Goal: Book appointment/travel/reservation

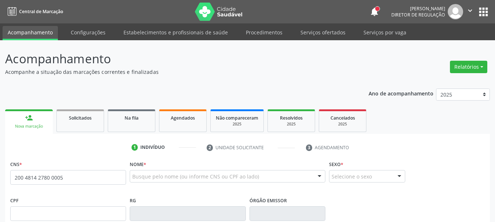
type input "200 4814 2780 0005"
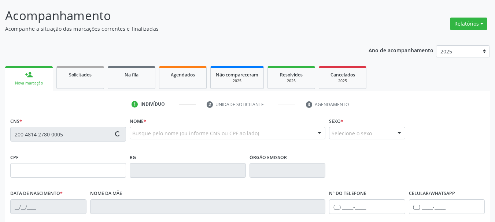
scroll to position [73, 0]
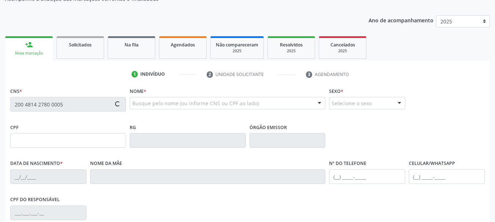
type input "[DATE]"
type input "[PERSON_NAME]"
type input "[PHONE_NUMBER]"
type input "1674"
type input "863.597.105-10"
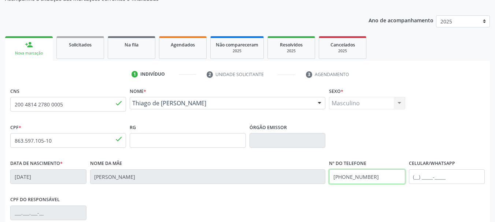
drag, startPoint x: 391, startPoint y: 185, endPoint x: 287, endPoint y: 199, distance: 105.1
click at [287, 199] on div "CNS 200 4814 2780 0005 done Nome * [PERSON_NAME] [PERSON_NAME] CNS: 200 4814 27…" at bounding box center [247, 186] width 475 height 200
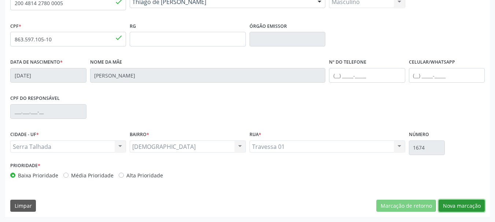
click at [451, 208] on button "Nova marcação" at bounding box center [462, 206] width 46 height 12
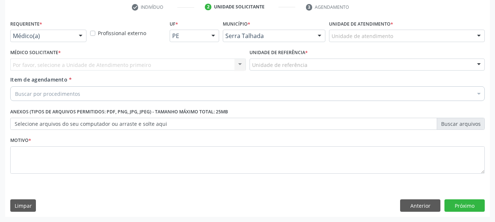
scroll to position [141, 0]
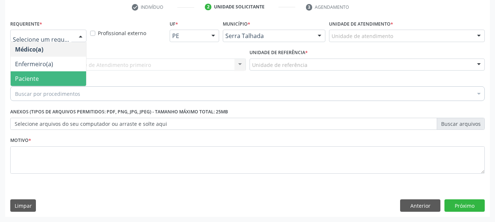
click at [41, 81] on span "Paciente" at bounding box center [49, 78] width 76 height 15
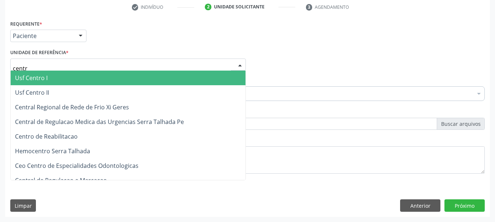
type input "centro"
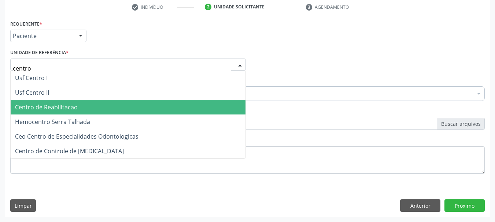
click at [49, 109] on span "Centro de Reabilitacao" at bounding box center [46, 107] width 63 height 8
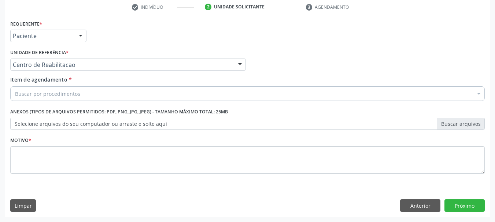
click at [48, 98] on div "Buscar por procedimentos" at bounding box center [247, 94] width 475 height 15
click at [15, 95] on input "Item de agendamento *" at bounding box center [15, 94] width 0 height 15
click at [15, 91] on input "Item de agendamento *" at bounding box center [15, 94] width 0 height 15
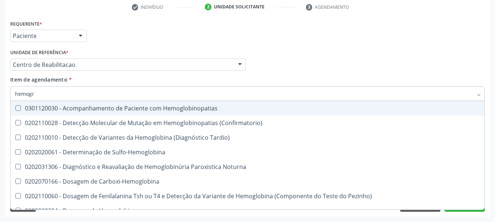
type input "hemogra"
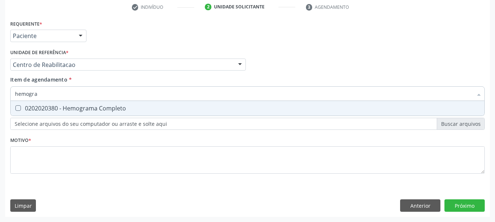
click at [51, 106] on div "0202020380 - Hemograma Completo" at bounding box center [247, 109] width 465 height 6
checkbox Completo "true"
type input "hemog"
checkbox Completo "false"
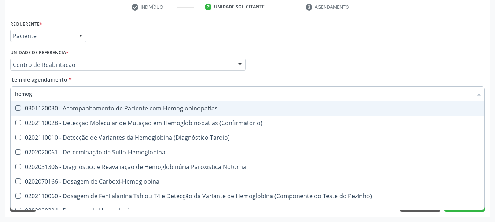
type input "hemo"
checkbox Completo "false"
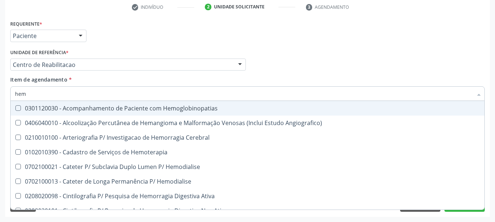
type input "he"
checkbox Completo "false"
checkbox Orgaos "true"
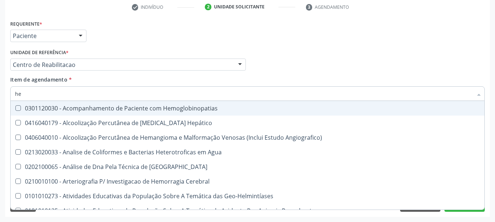
type input "h"
checkbox Completo "false"
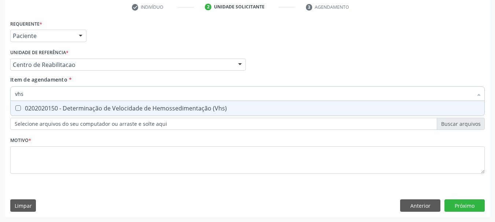
click at [73, 120] on div "Requerente * Paciente Médico(a) Enfermeiro(a) Paciente Nenhum resultado encontr…" at bounding box center [247, 101] width 475 height 166
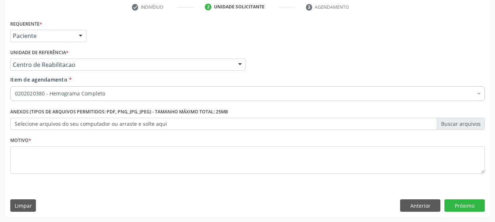
click at [114, 99] on div "0202020380 - Hemograma Completo" at bounding box center [247, 94] width 475 height 15
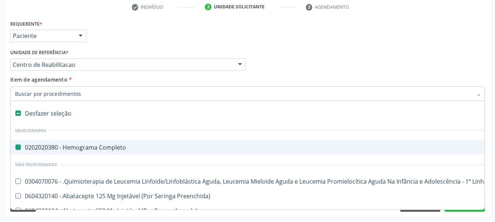
type input "v"
checkbox Completo "false"
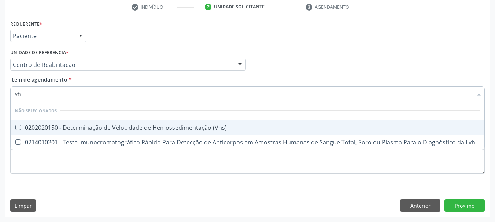
type input "vhs"
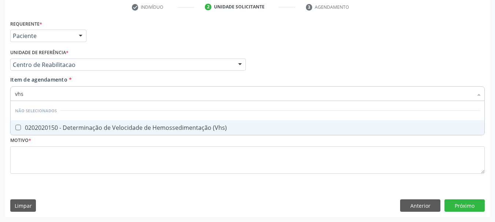
click at [130, 128] on div "0202020150 - Determinação de Velocidade de Hemossedimentação (Vhs)" at bounding box center [247, 128] width 465 height 6
checkbox \(Vhs\) "true"
type input "v"
checkbox \(Vhs\) "false"
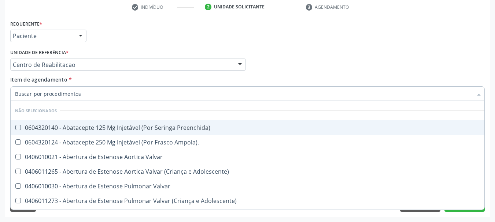
checkbox Preenchida\) "true"
checkbox \(Vhs\) "false"
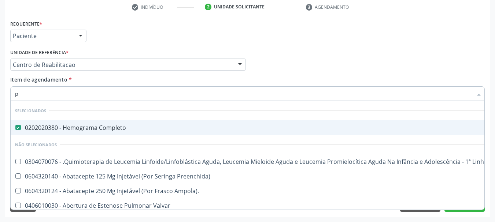
type input "pr"
checkbox Completo "false"
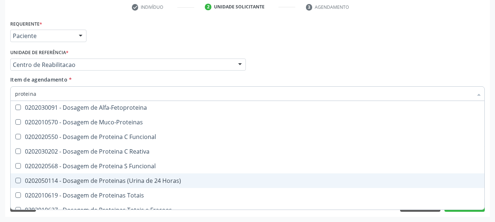
scroll to position [37, 0]
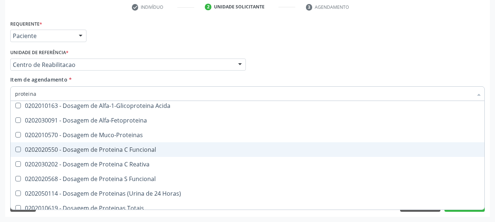
type input "proteina c"
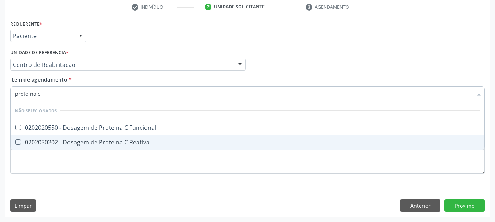
scroll to position [0, 0]
click at [135, 144] on div "0202030202 - Dosagem de Proteina C Reativa" at bounding box center [247, 143] width 465 height 6
checkbox Reativa "true"
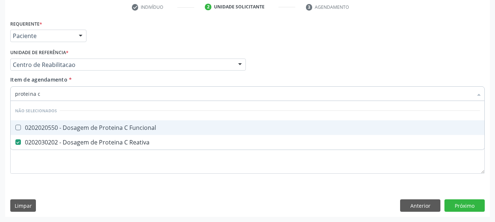
type input "proteina"
checkbox Reativa "false"
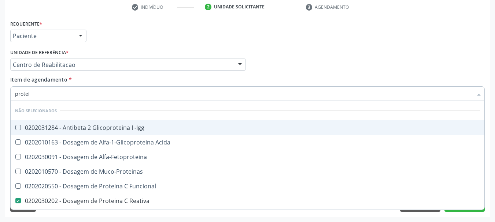
type input "prote"
checkbox Reativa "false"
checkbox Fracoes "true"
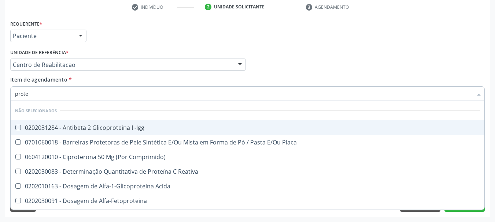
type input "prot"
checkbox Reativa "false"
checkbox Fracoes "true"
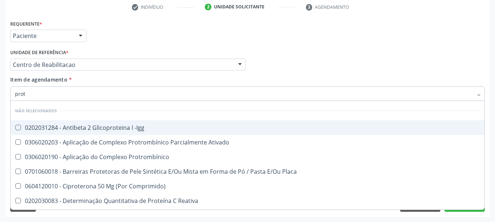
type input "pro"
checkbox Reativa "false"
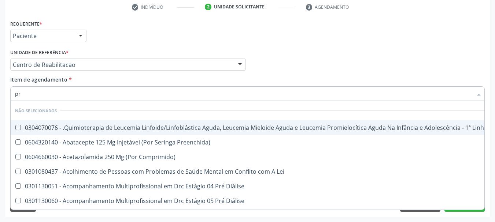
type input "p"
checkbox Manutenção "true"
checkbox Reativa "false"
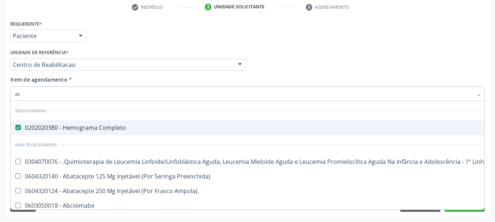
type input "aci"
checkbox Completo "false"
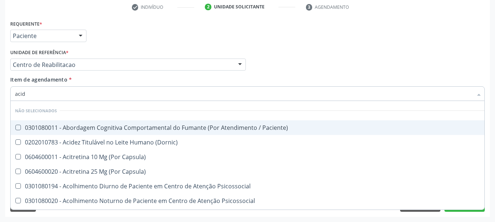
type input "acido"
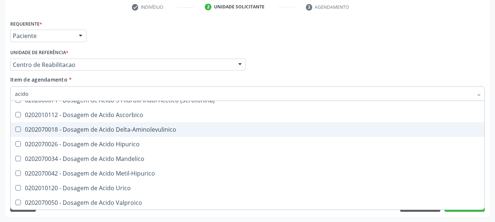
scroll to position [73, 0]
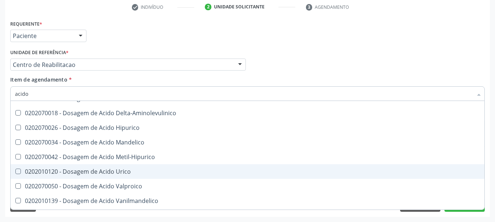
click at [71, 170] on div "0202010120 - Dosagem de Acido Urico" at bounding box center [247, 172] width 465 height 6
checkbox Urico "true"
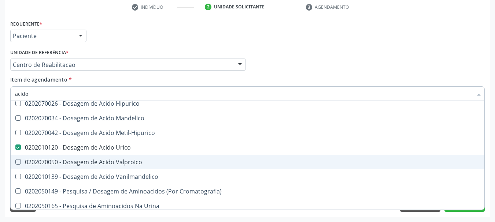
scroll to position [116, 0]
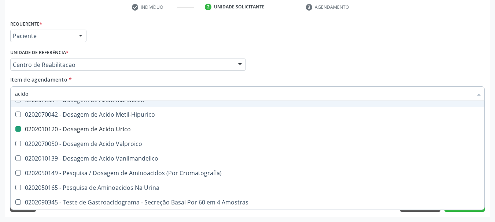
click at [431, 38] on div "Requerente * Paciente Médico(a) Enfermeiro(a) Paciente Nenhum resultado encontr…" at bounding box center [247, 32] width 478 height 29
checkbox Aminoacidos "true"
checkbox \(Serotonina\) "true"
checkbox Ascorbico "true"
checkbox Urico "false"
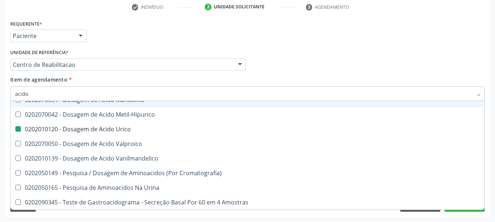
checkbox Organicos "true"
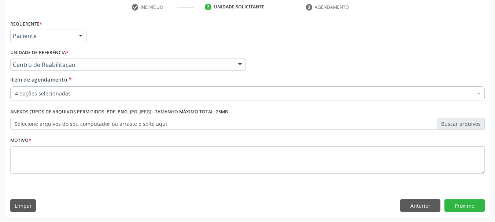
scroll to position [0, 0]
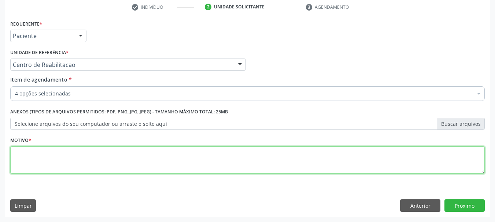
click at [144, 152] on textarea at bounding box center [247, 161] width 475 height 28
type textarea "...."
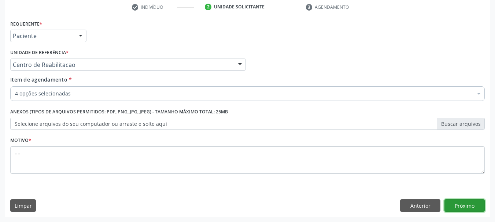
click at [461, 204] on button "Próximo" at bounding box center [465, 206] width 40 height 12
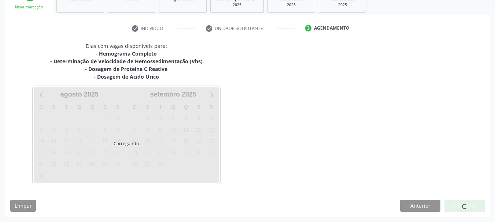
scroll to position [119, 0]
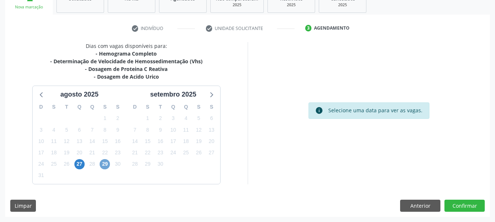
click at [104, 167] on span "29" at bounding box center [105, 164] width 10 height 10
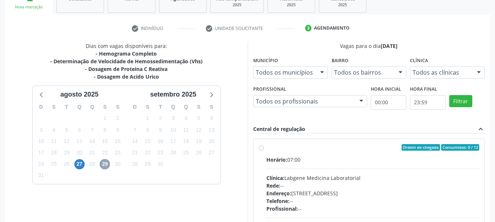
scroll to position [156, 0]
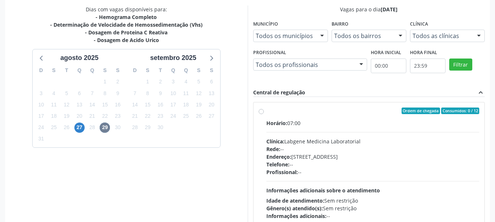
click at [266, 111] on label "Ordem de chegada Consumidos: 0 / 12 Horário: 07:00 Clínica: Labgene Medicina La…" at bounding box center [372, 164] width 213 height 113
click at [260, 111] on input "Ordem de chegada Consumidos: 0 / 12 Horário: 07:00 Clínica: Labgene Medicina La…" at bounding box center [261, 111] width 5 height 7
radio input "true"
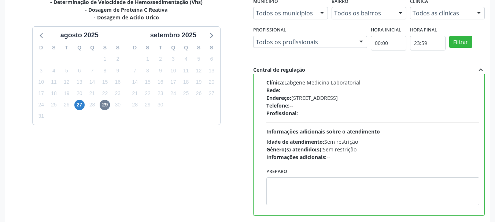
scroll to position [216, 0]
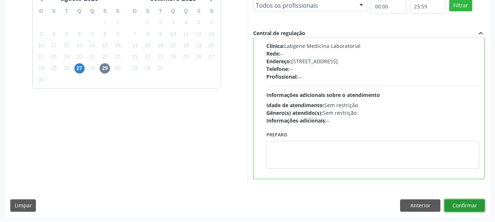
click at [469, 209] on button "Confirmar" at bounding box center [465, 206] width 40 height 12
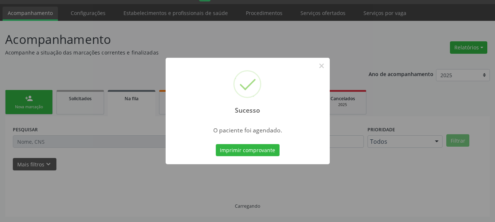
scroll to position [19, 0]
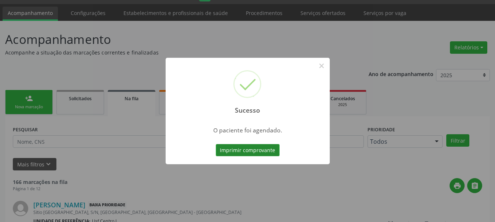
click at [254, 150] on button "Imprimir comprovante" at bounding box center [248, 150] width 64 height 12
